Goal: Information Seeking & Learning: Understand process/instructions

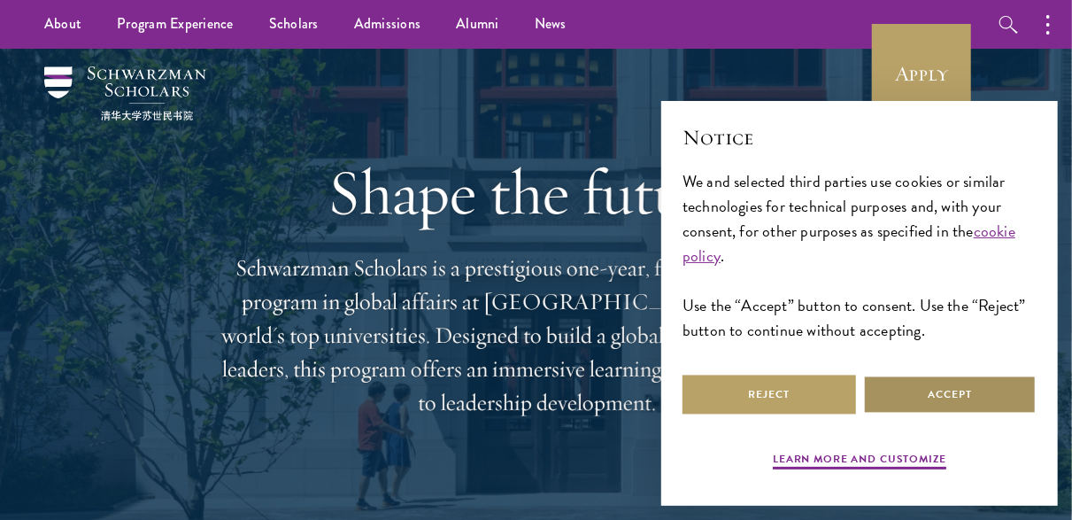
click at [966, 395] on button "Accept" at bounding box center [949, 394] width 173 height 40
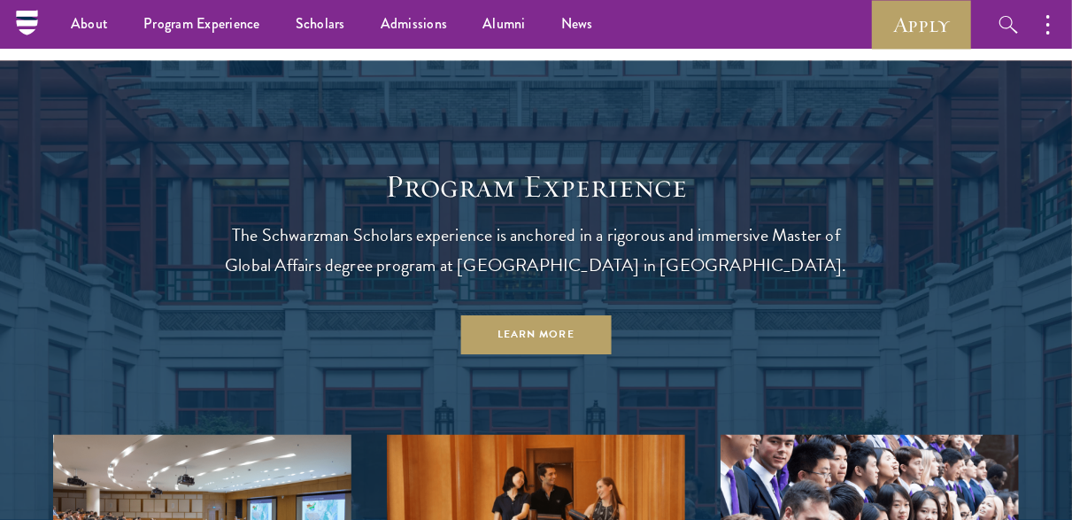
scroll to position [1122, 0]
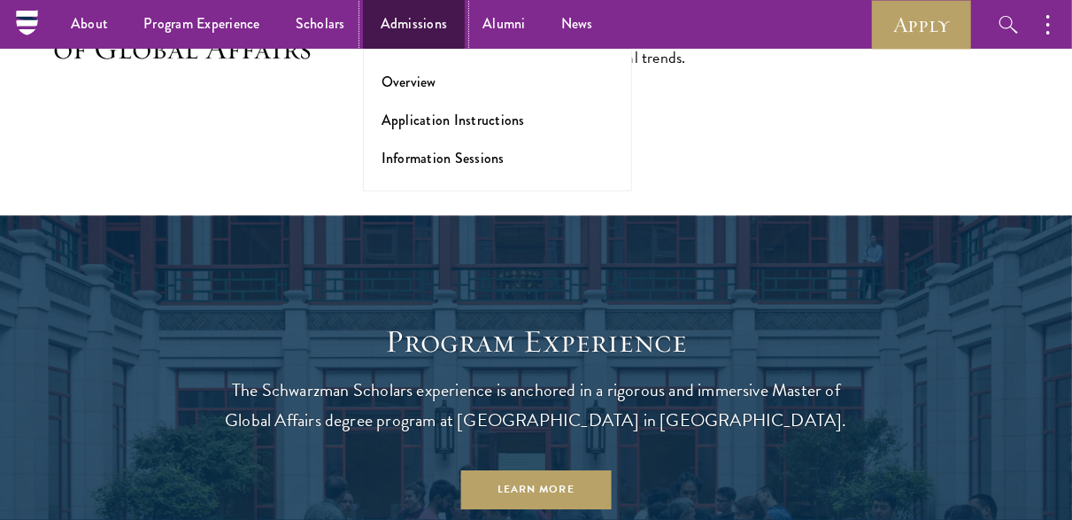
click at [417, 13] on link "Admissions" at bounding box center [414, 24] width 103 height 49
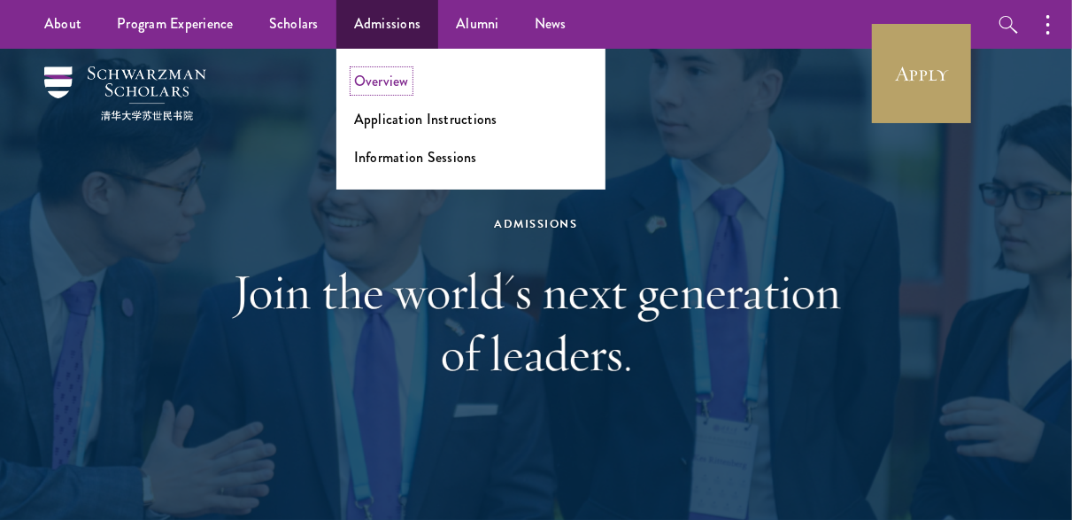
click at [393, 78] on link "Overview" at bounding box center [381, 81] width 55 height 20
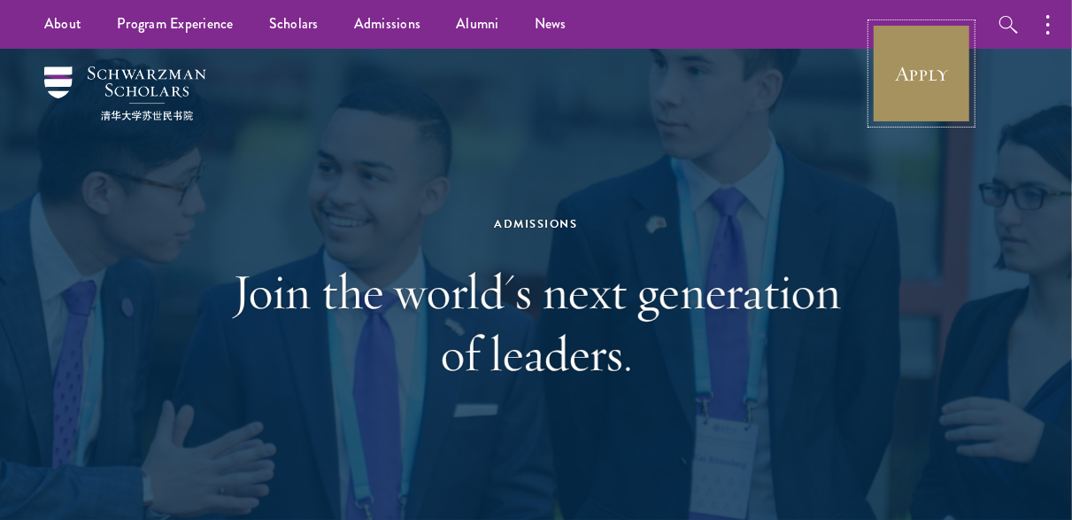
click at [904, 72] on link "Apply" at bounding box center [921, 73] width 99 height 99
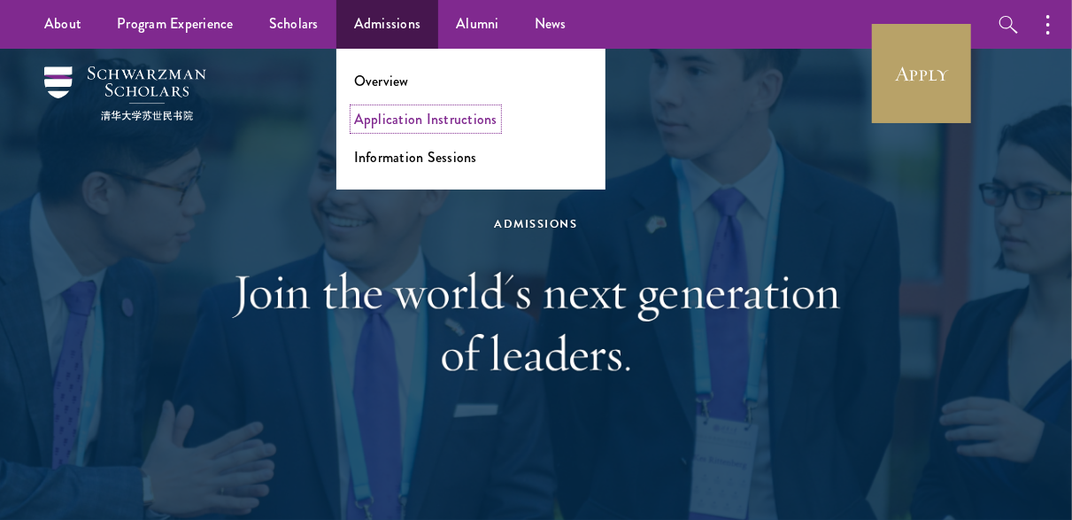
click at [401, 112] on link "Application Instructions" at bounding box center [425, 119] width 143 height 20
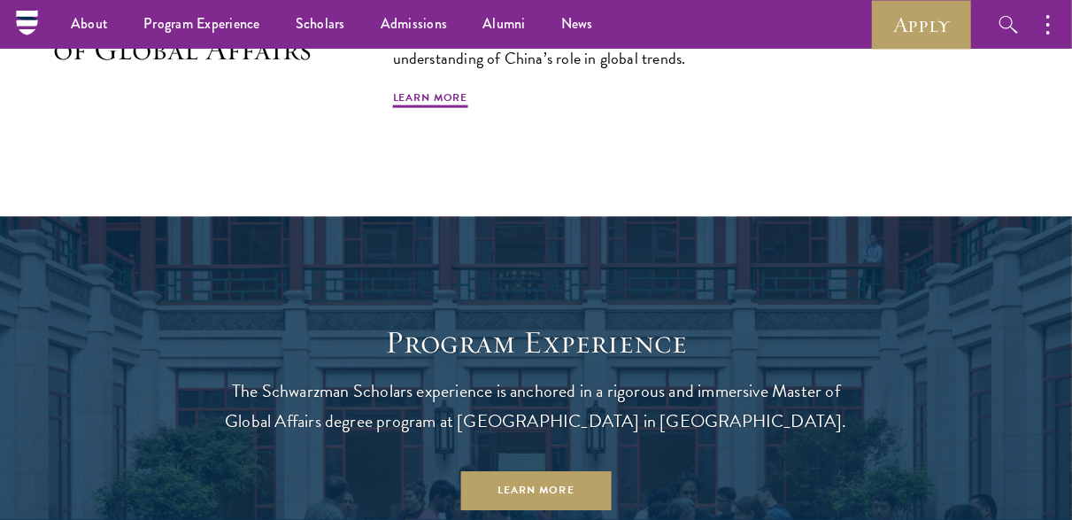
scroll to position [1122, 0]
